Goal: Task Accomplishment & Management: Manage account settings

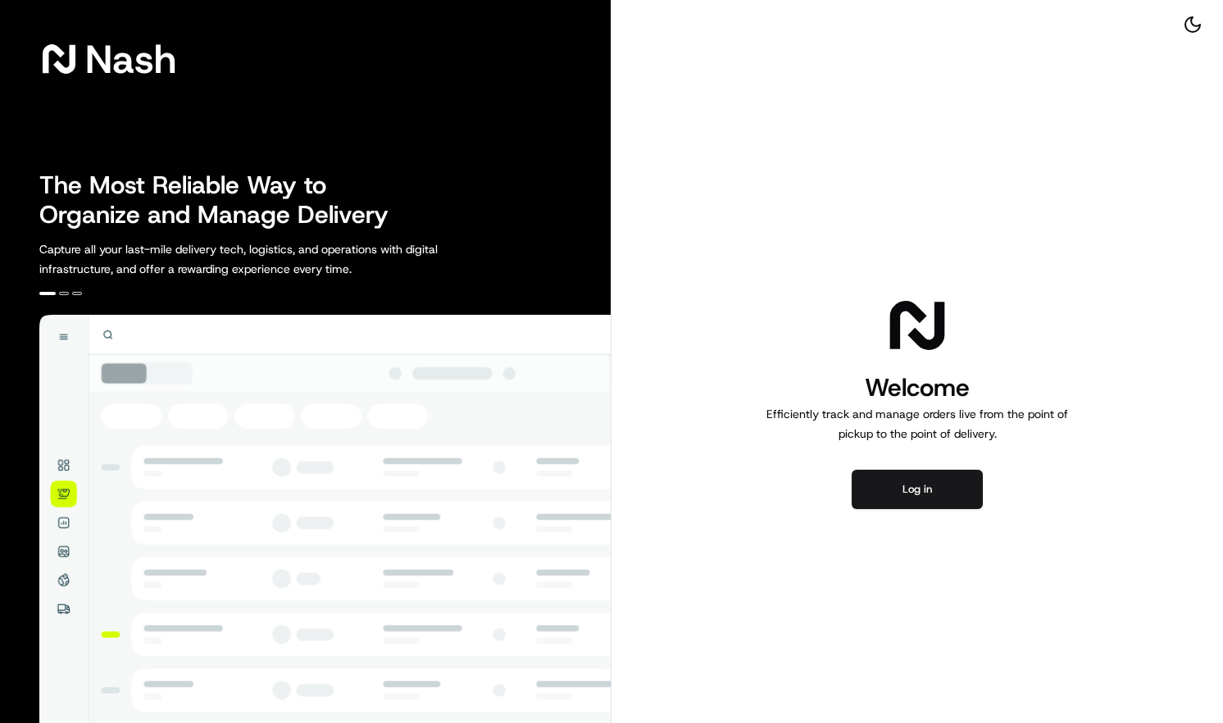
click at [950, 500] on button "Log in" at bounding box center [916, 489] width 131 height 39
click at [907, 490] on button "Log in" at bounding box center [916, 489] width 131 height 39
